Goal: Task Accomplishment & Management: Manage account settings

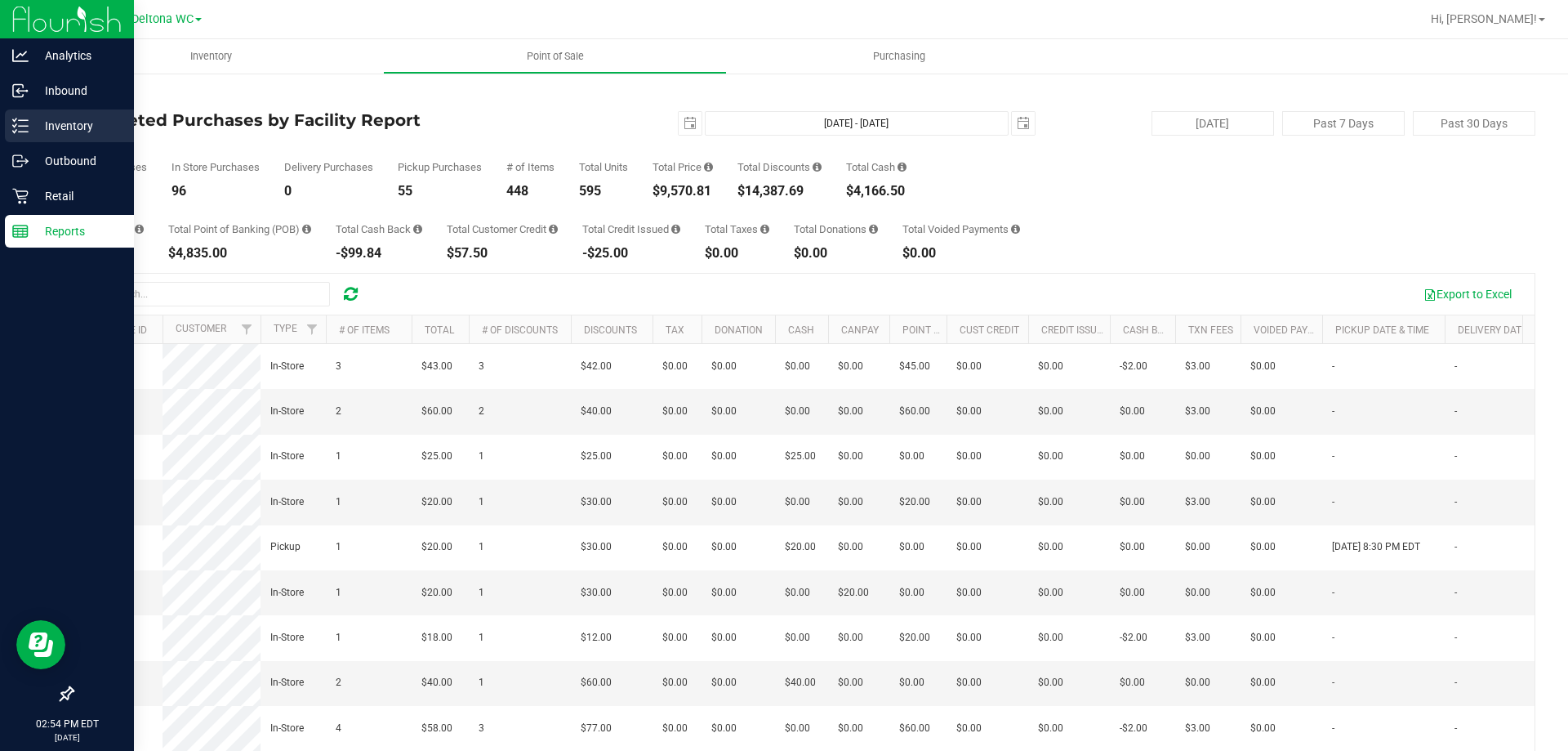
click at [28, 115] on div "Inventory" at bounding box center [70, 126] width 129 height 33
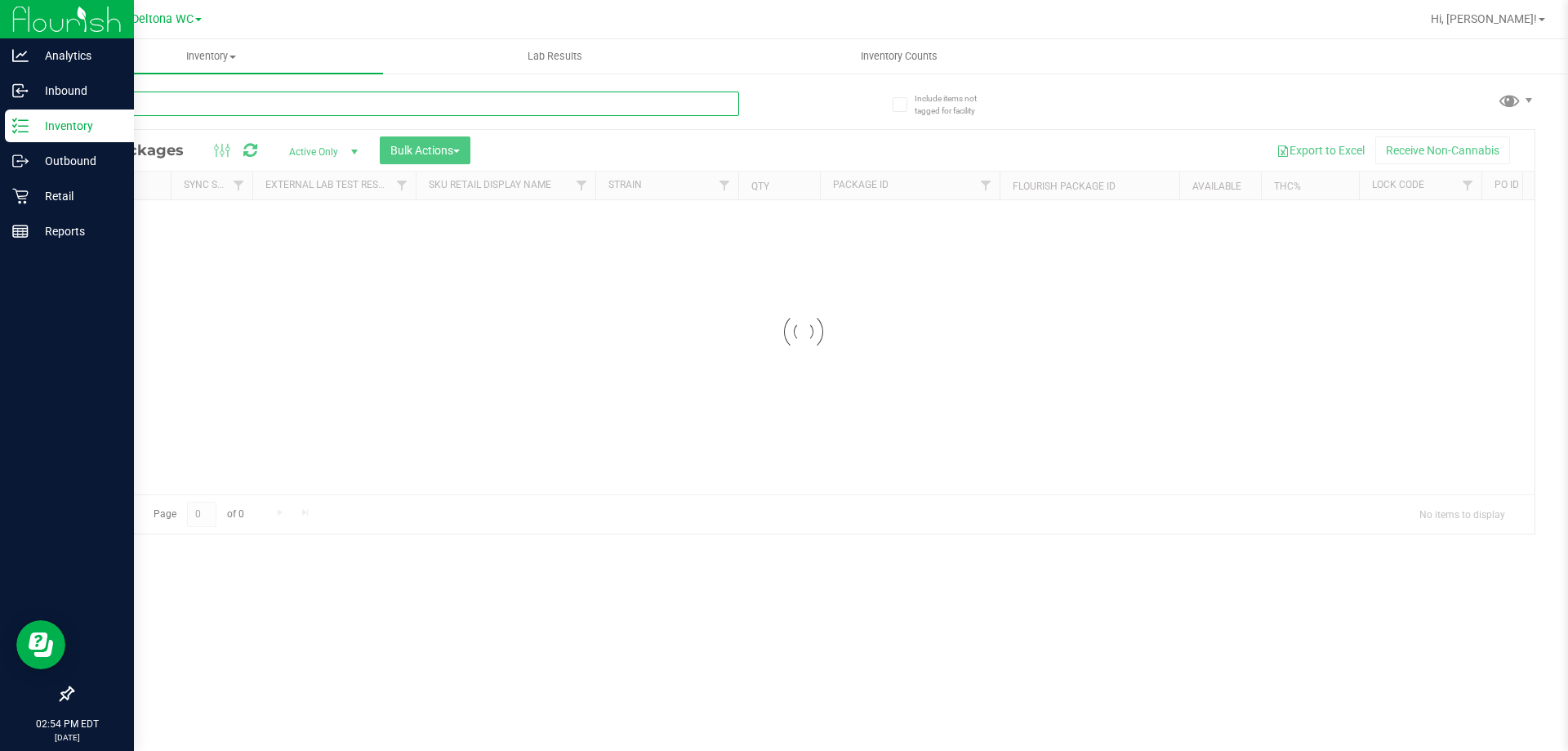
click at [228, 108] on div "Inventory All packages All inventory Waste log Create inventory Lab Results Inv…" at bounding box center [804, 395] width 1529 height 711
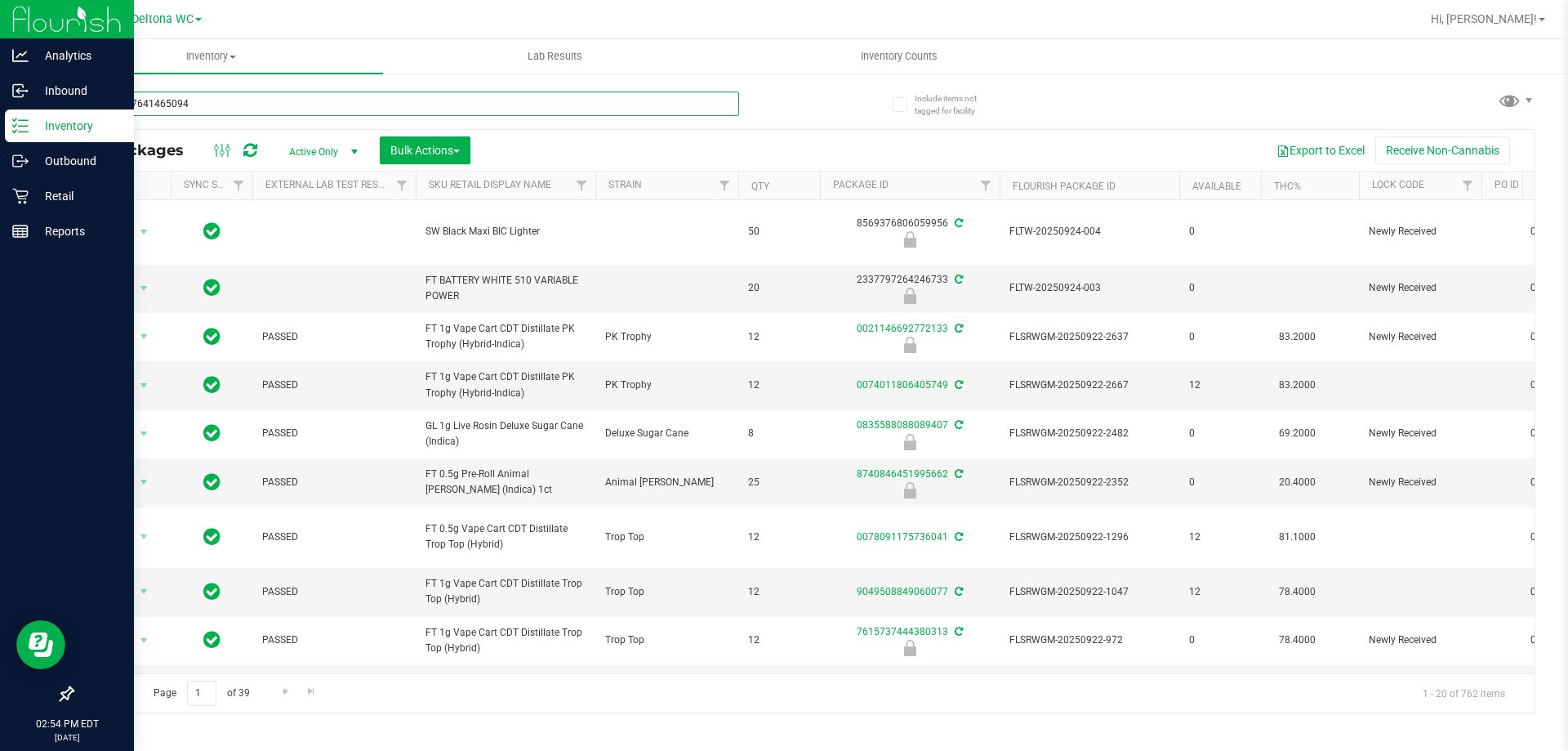
type input "7084547641465094"
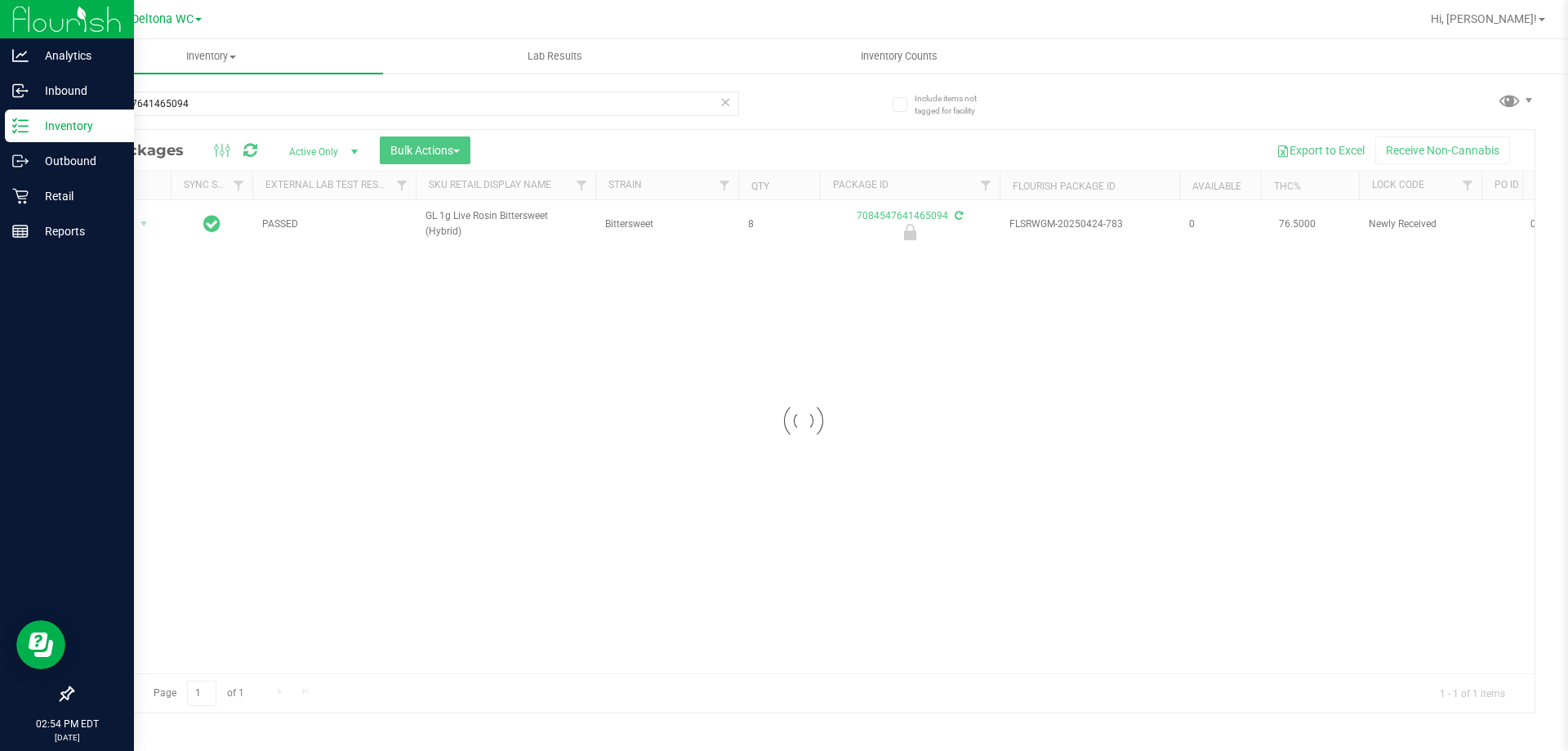
click at [131, 223] on div at bounding box center [803, 420] width 1462 height 583
click at [138, 223] on div "Action Action Edit attributes Global inventory Locate package Package audit log…" at bounding box center [121, 224] width 78 height 23
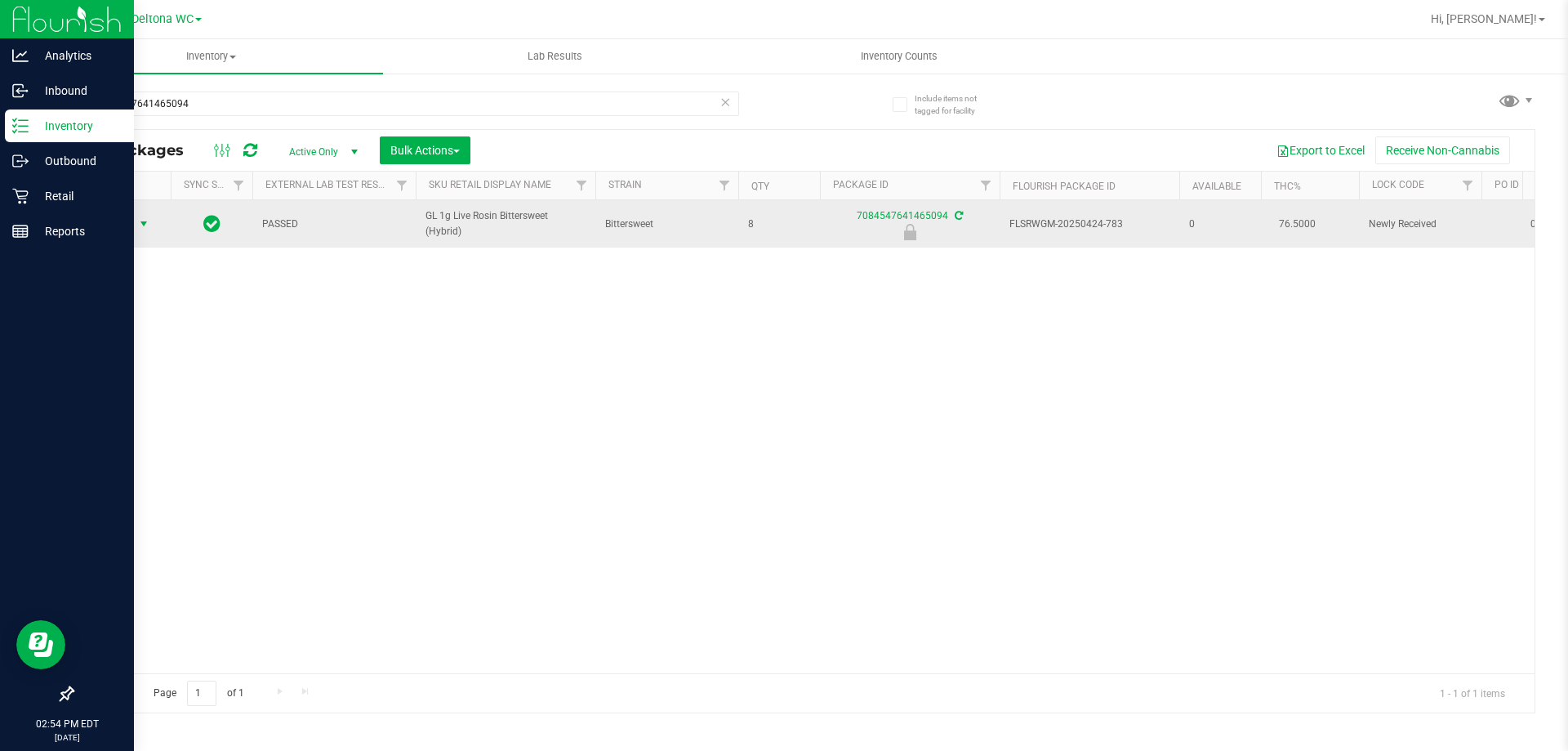
click at [147, 218] on span "select" at bounding box center [144, 224] width 14 height 14
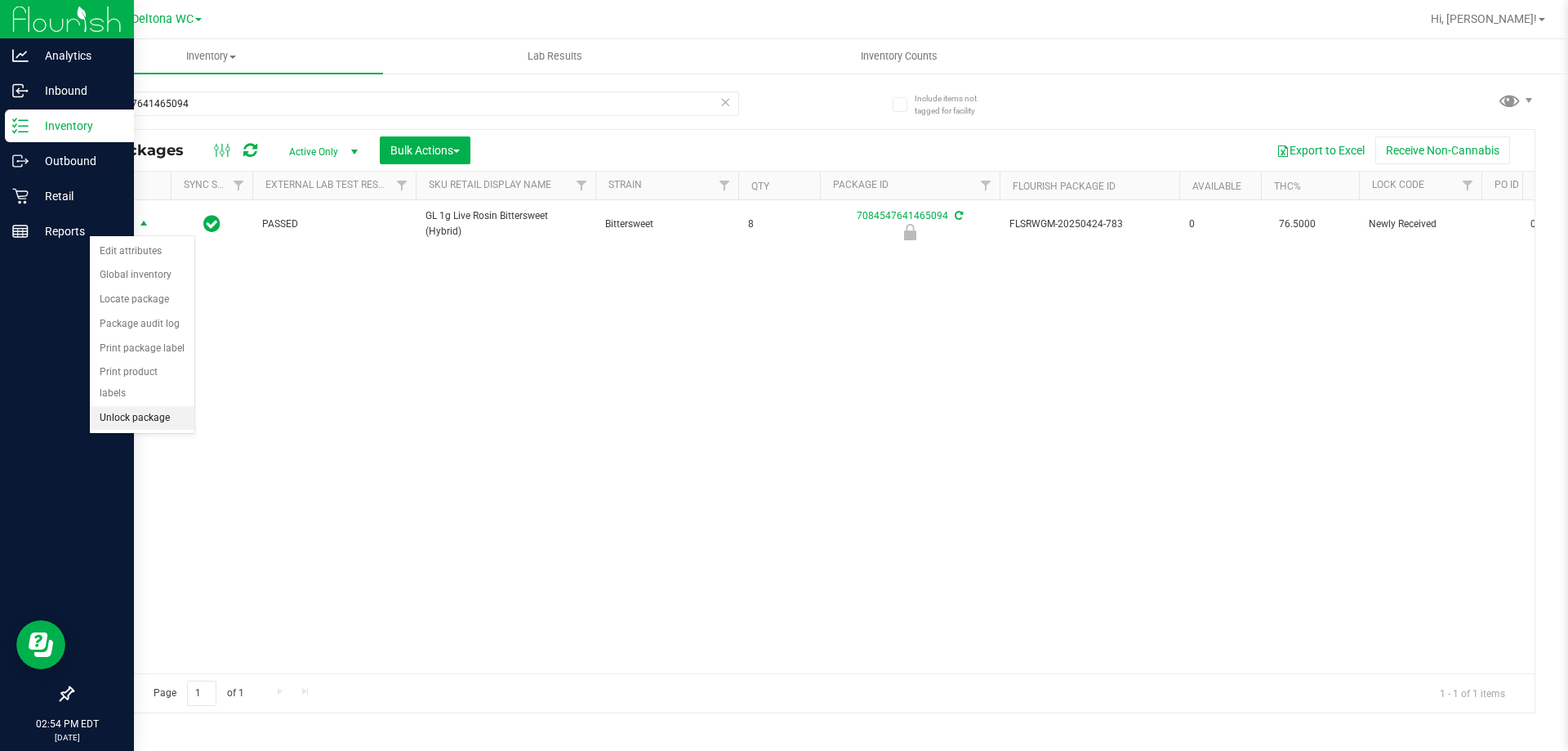
click at [168, 406] on li "Unlock package" at bounding box center [142, 418] width 104 height 24
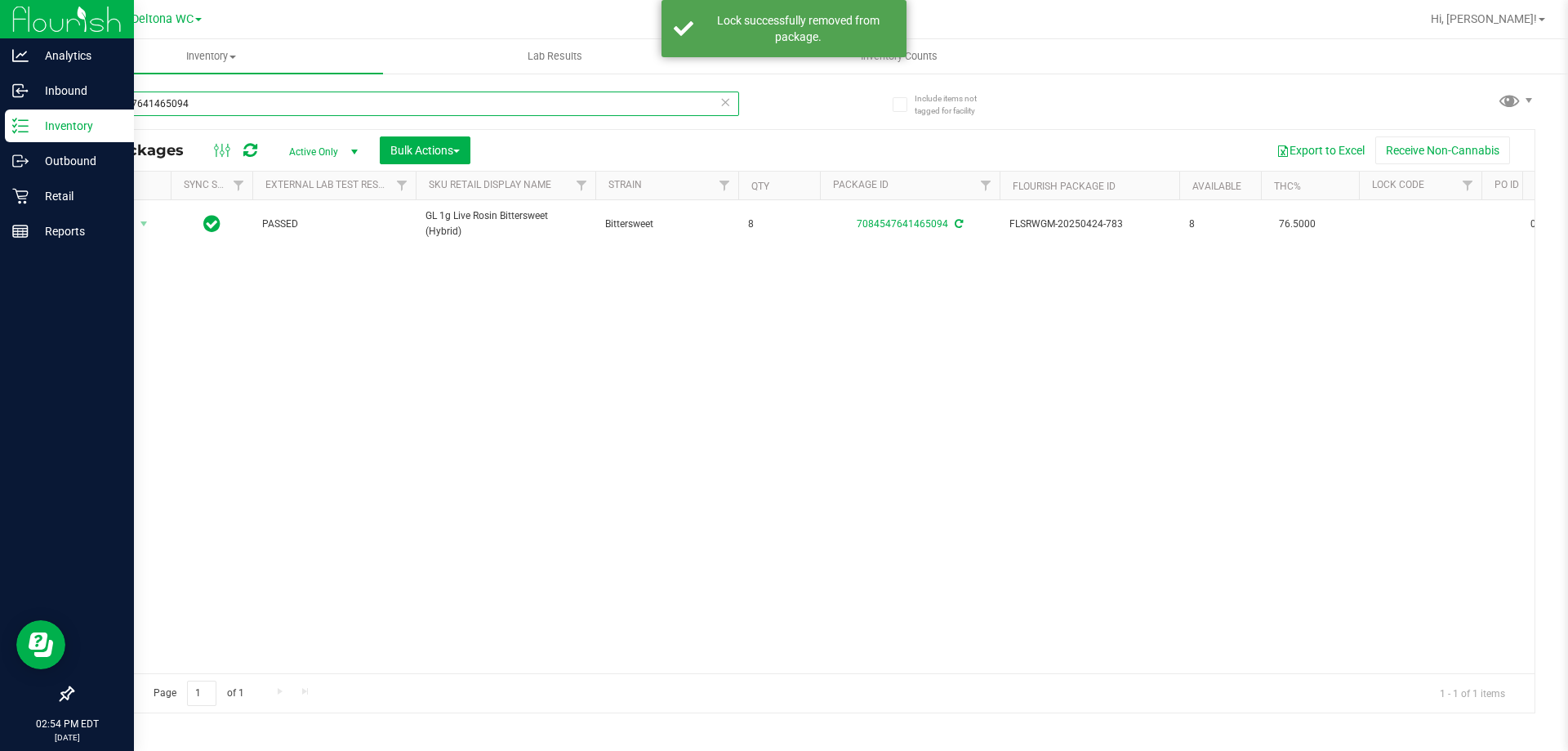
drag, startPoint x: 253, startPoint y: 98, endPoint x: 0, endPoint y: -18, distance: 278.3
click at [0, 0] on html "Analytics Inbound Inventory Outbound Retail Reports 02:54 PM EDT [DATE] 09/25 D…" at bounding box center [784, 375] width 1568 height 751
type input "0835588088089407"
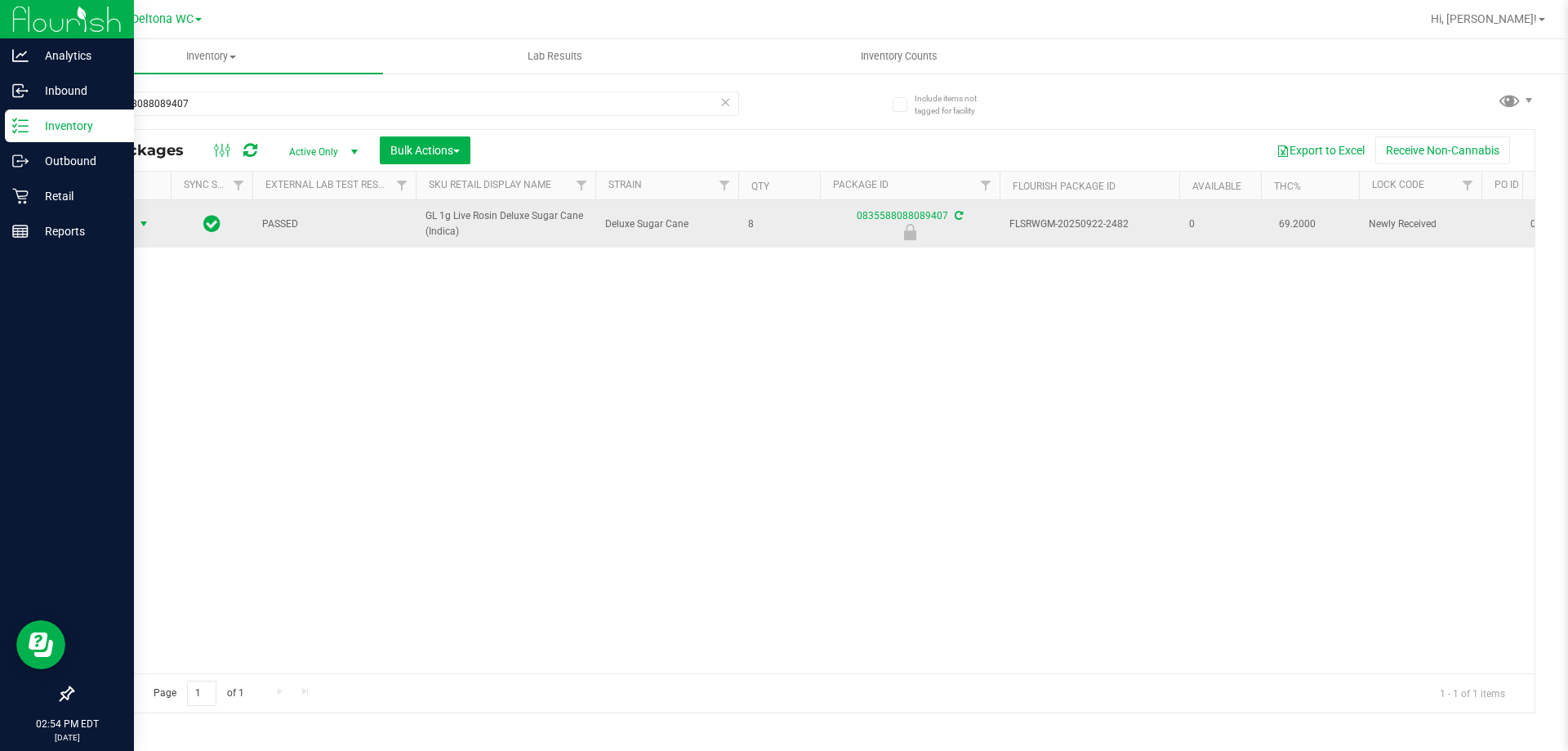
click at [131, 226] on span "Action" at bounding box center [111, 224] width 44 height 23
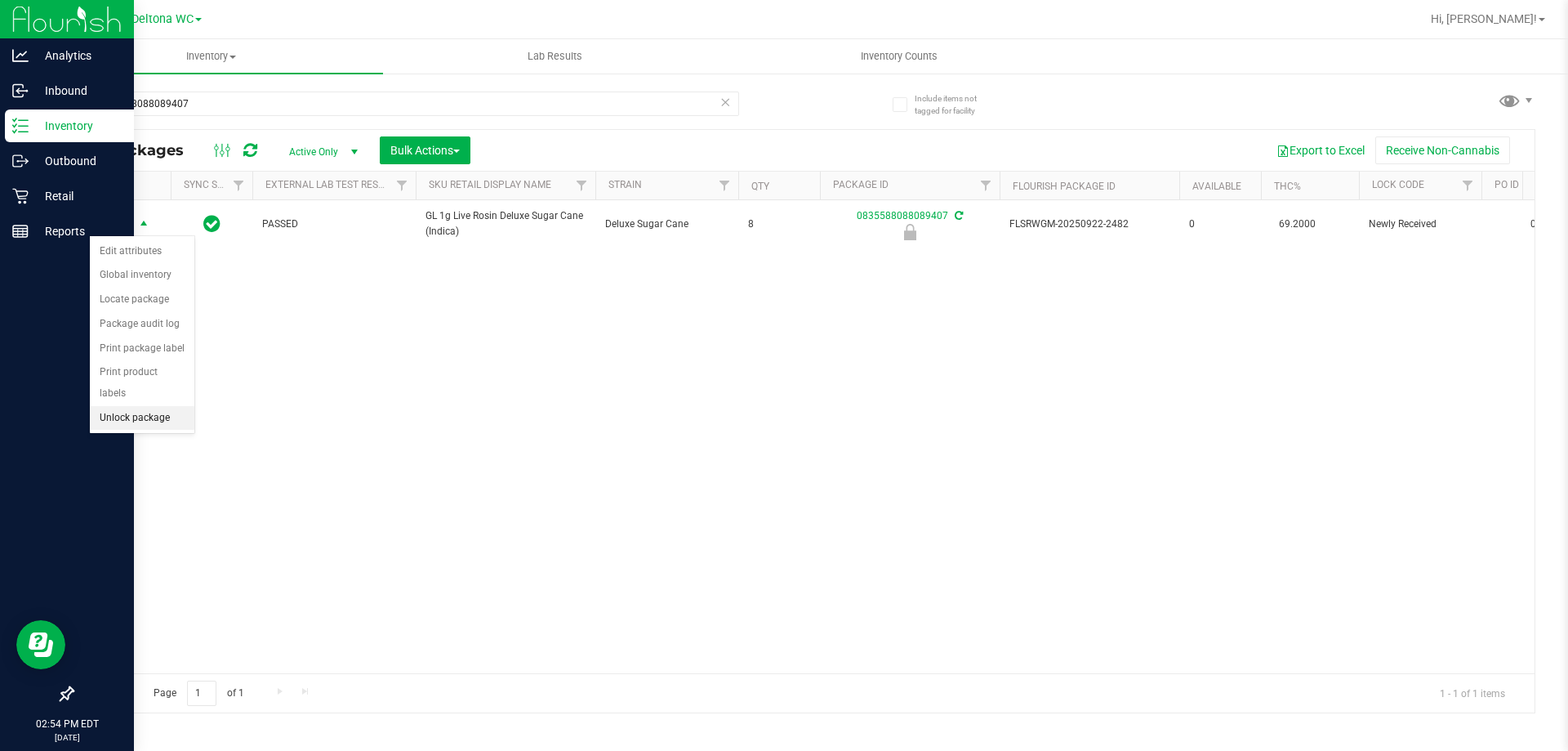
click at [162, 406] on li "Unlock package" at bounding box center [142, 418] width 104 height 24
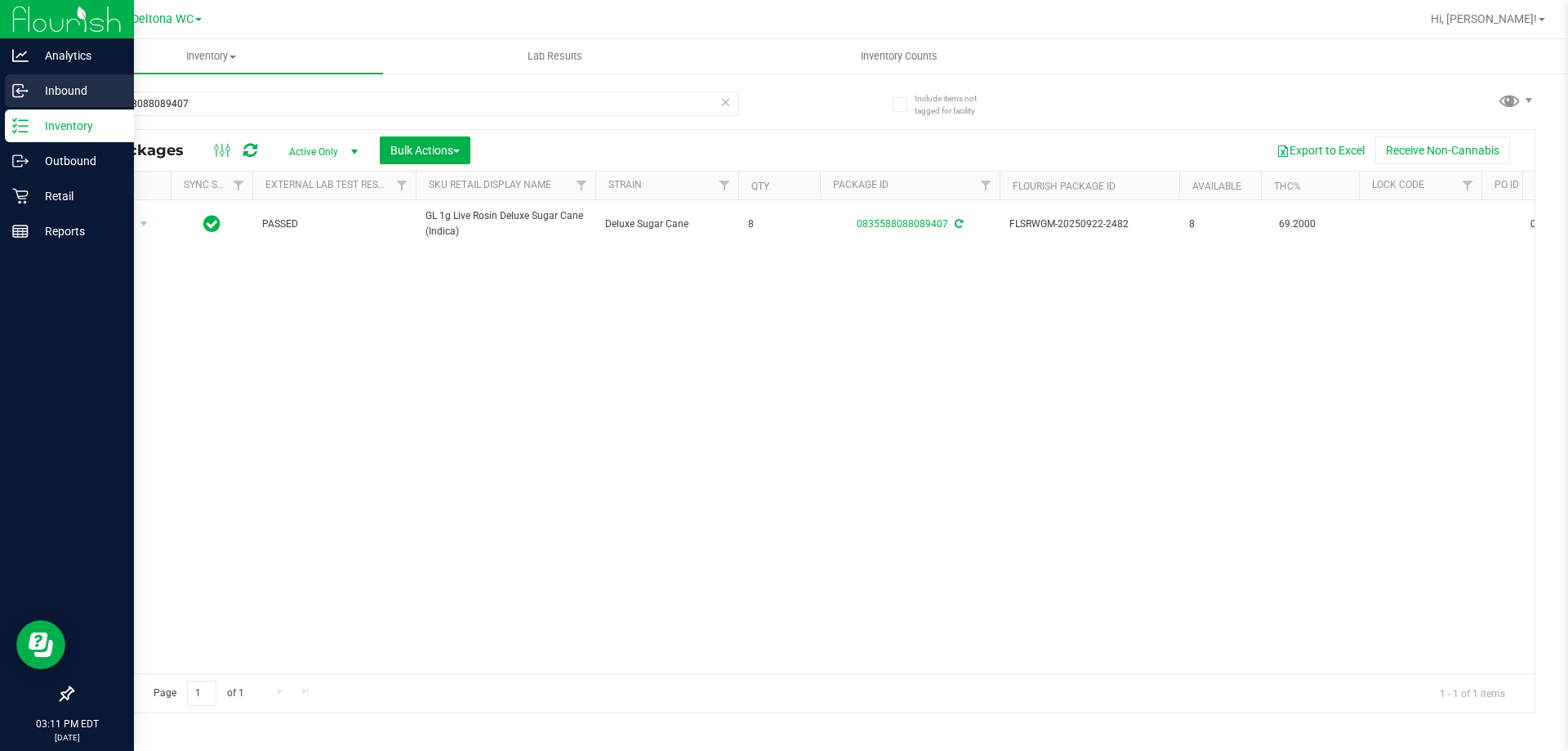
click at [74, 95] on p "Inbound" at bounding box center [77, 91] width 98 height 19
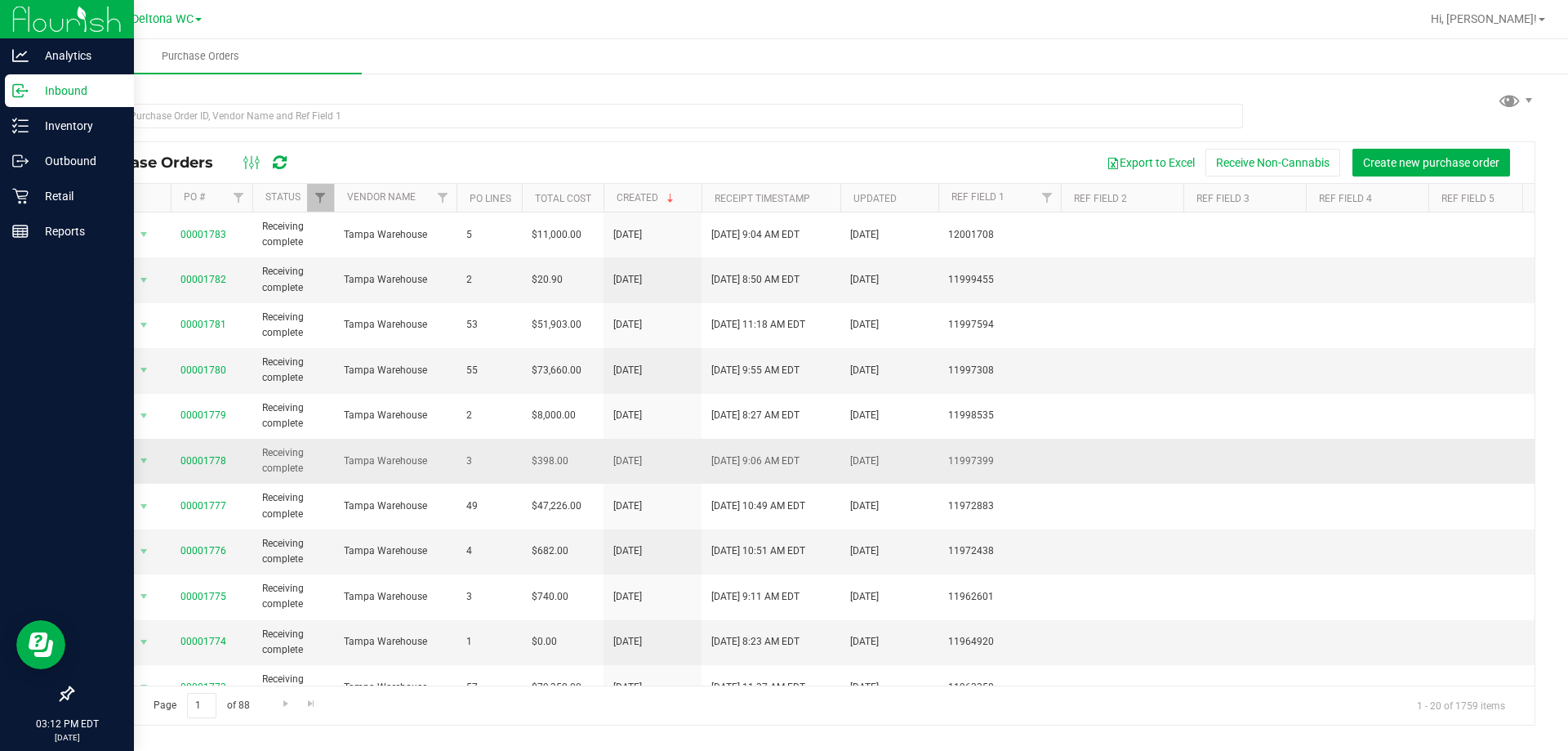
drag, startPoint x: 306, startPoint y: 477, endPoint x: 298, endPoint y: 483, distance: 10.0
click at [299, 482] on td "Receiving complete" at bounding box center [293, 461] width 82 height 44
click at [267, 470] on span "Receiving complete" at bounding box center [293, 461] width 62 height 31
click at [441, 708] on div "Page 1 of 88 1 - 20 of 1759 items" at bounding box center [803, 705] width 1462 height 40
click at [1511, 17] on span "Hi, [PERSON_NAME]!" at bounding box center [1484, 19] width 106 height 14
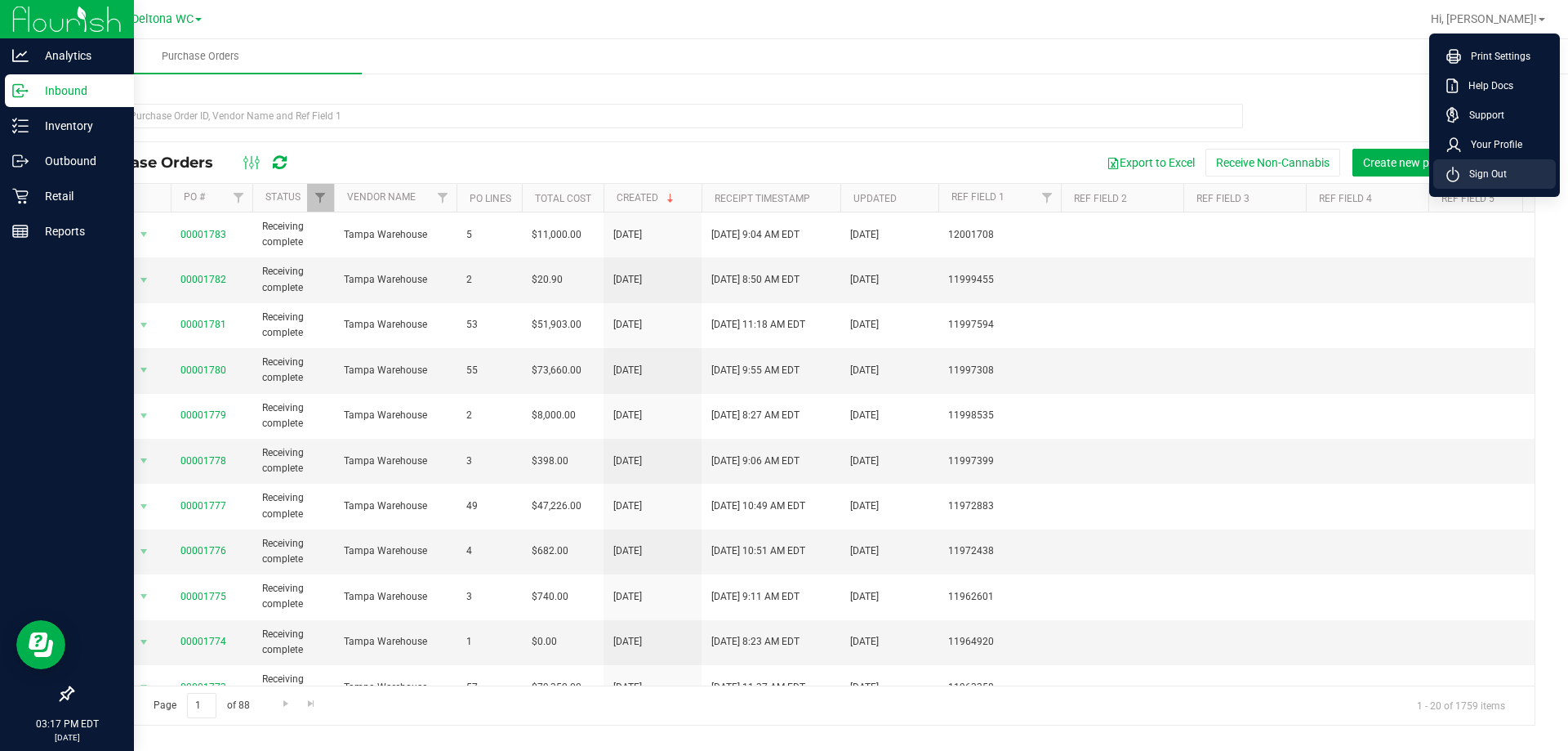
click at [1472, 169] on span "Sign Out" at bounding box center [1483, 174] width 47 height 16
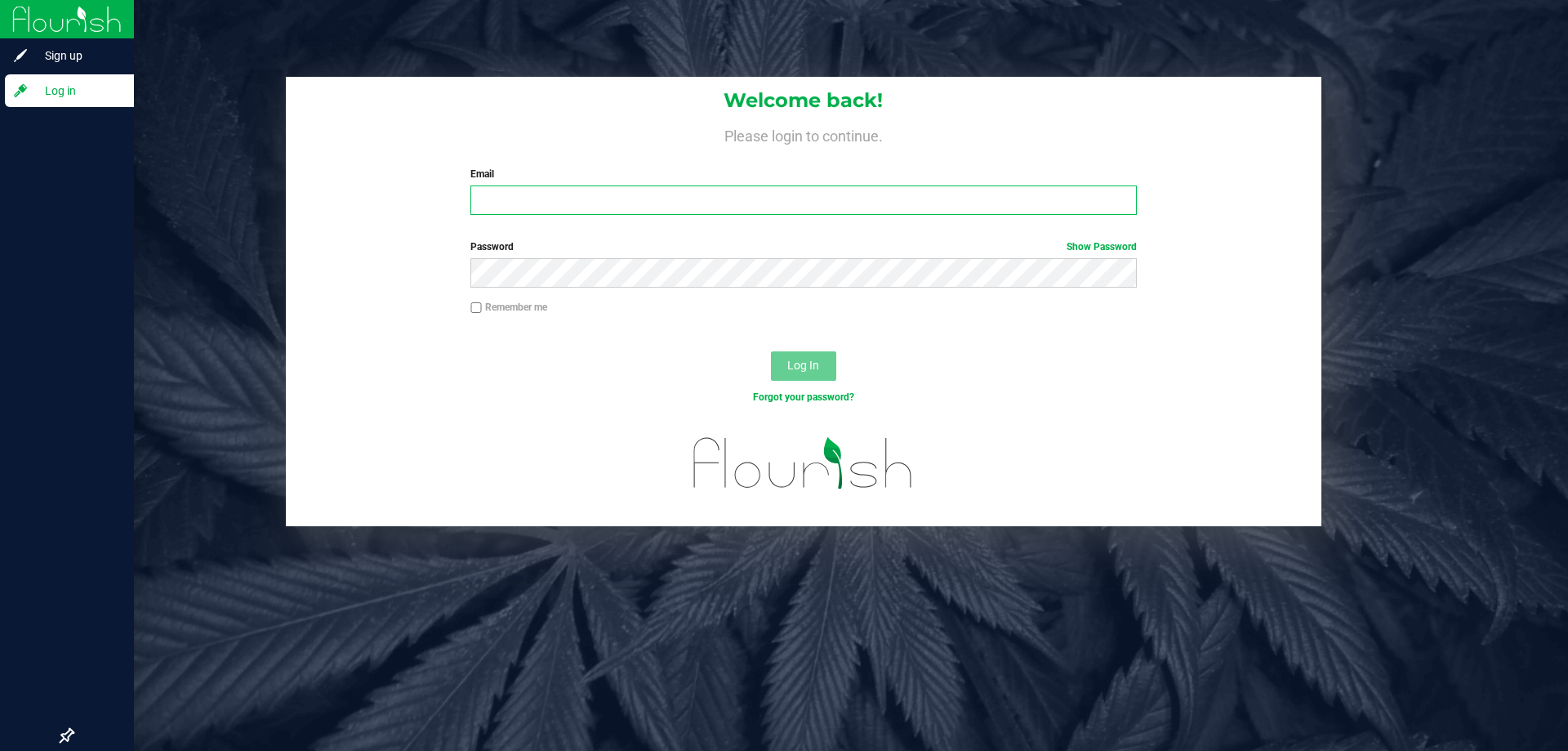
click at [649, 203] on input "Email" at bounding box center [803, 200] width 666 height 29
type input "kberrios@livepa"
